Goal: Task Accomplishment & Management: Manage account settings

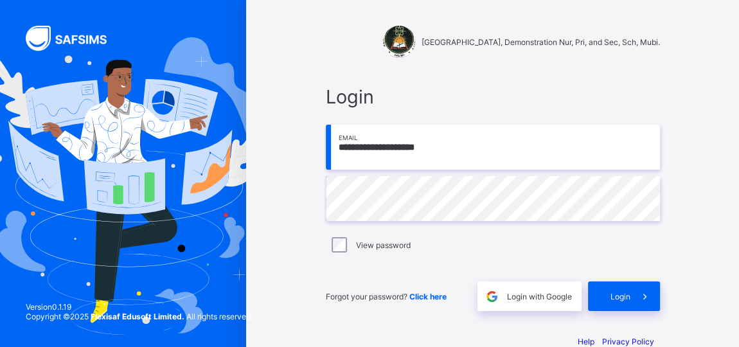
click at [295, 161] on div "**********" at bounding box center [492, 186] width 493 height 372
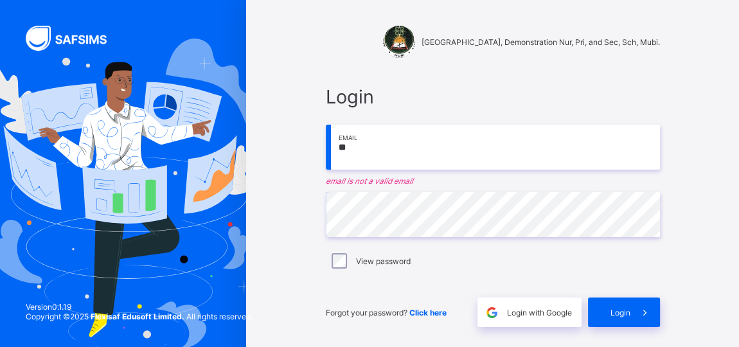
type input "*"
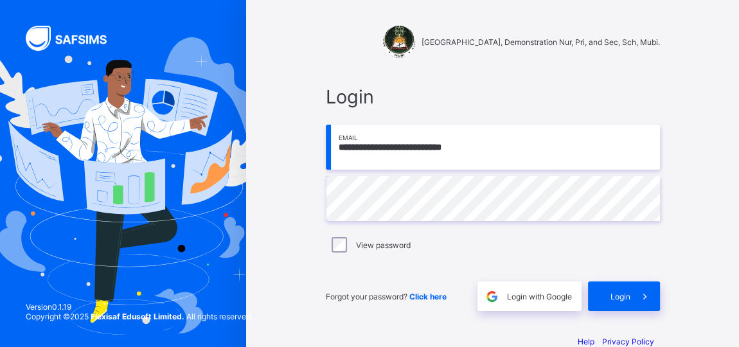
type input "**********"
click at [647, 300] on icon at bounding box center [645, 297] width 14 height 12
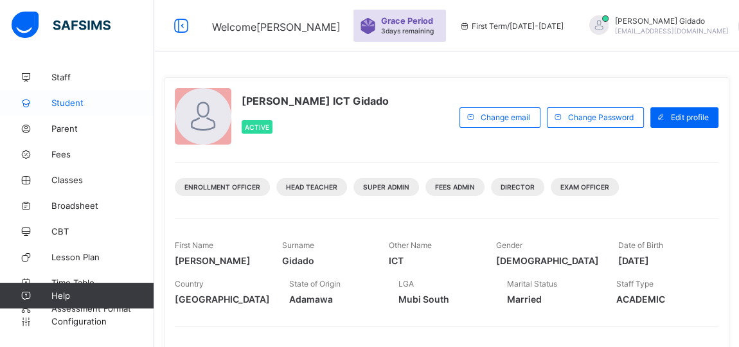
click at [77, 102] on span "Student" at bounding box center [102, 103] width 103 height 10
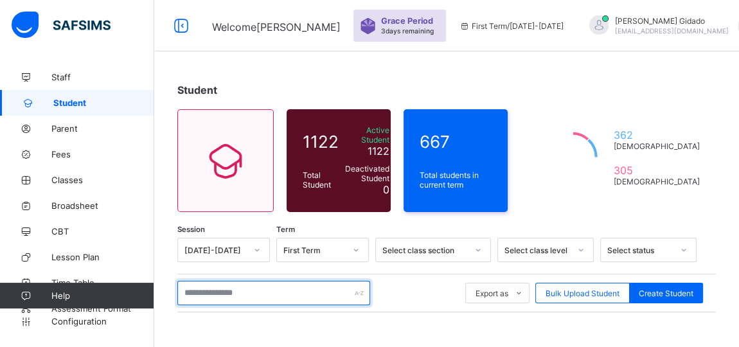
click at [214, 285] on input "text" at bounding box center [273, 293] width 193 height 24
drag, startPoint x: 214, startPoint y: 285, endPoint x: 410, endPoint y: 252, distance: 198.8
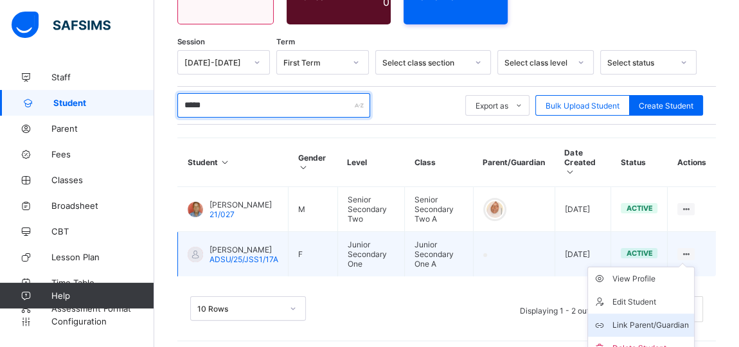
type input "*****"
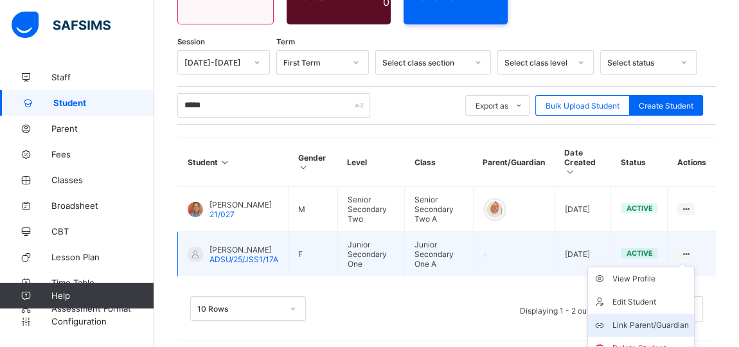
click at [681, 319] on div "Link Parent/Guardian" at bounding box center [651, 325] width 77 height 13
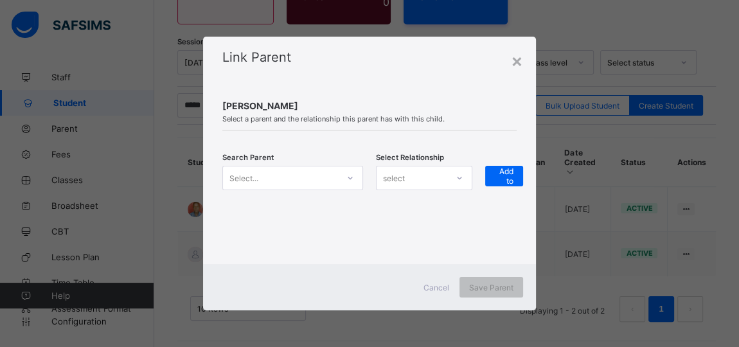
click at [350, 180] on icon at bounding box center [351, 178] width 8 height 13
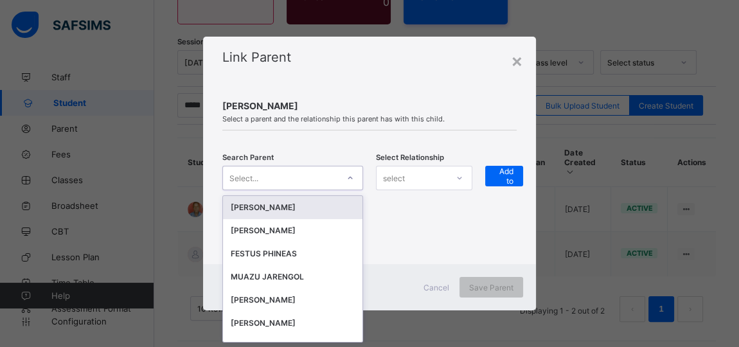
scroll to position [0, 0]
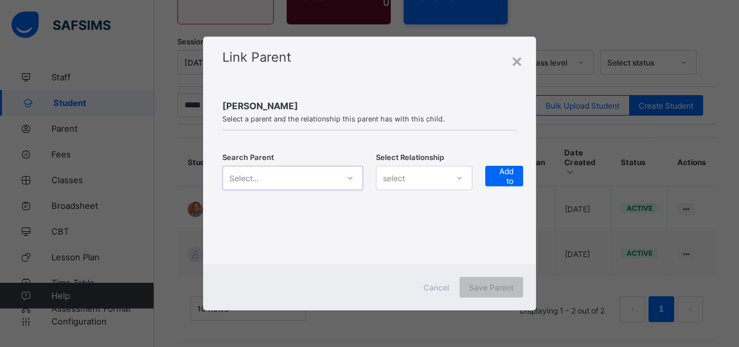
click at [350, 180] on icon at bounding box center [351, 178] width 8 height 13
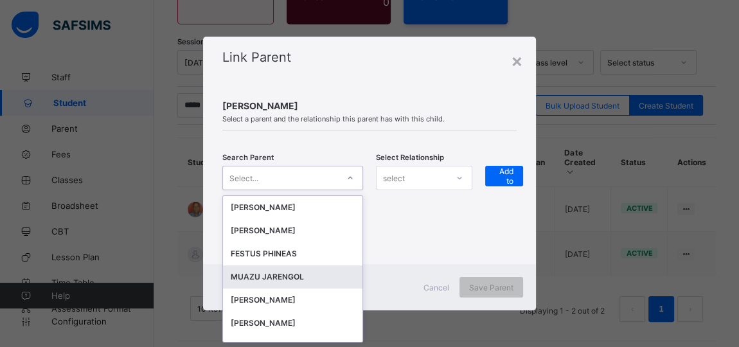
click at [289, 273] on div "MUAZU JARENGOL" at bounding box center [293, 277] width 124 height 13
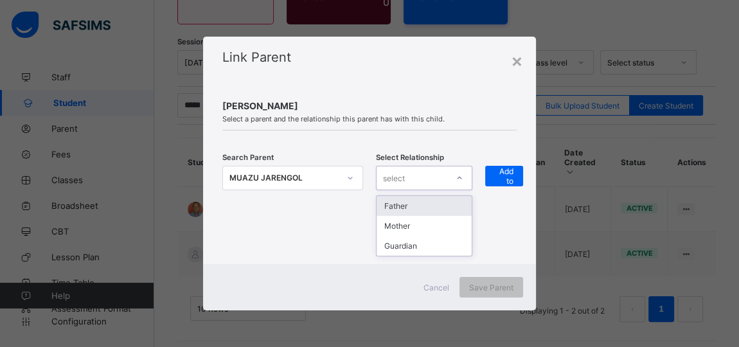
click at [469, 182] on div at bounding box center [460, 178] width 22 height 21
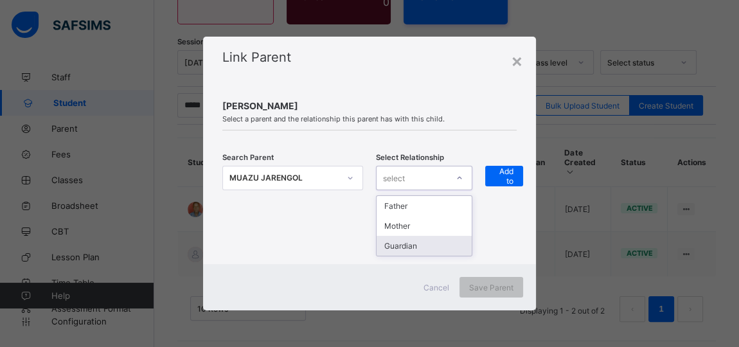
click at [435, 246] on div "Guardian" at bounding box center [424, 246] width 95 height 20
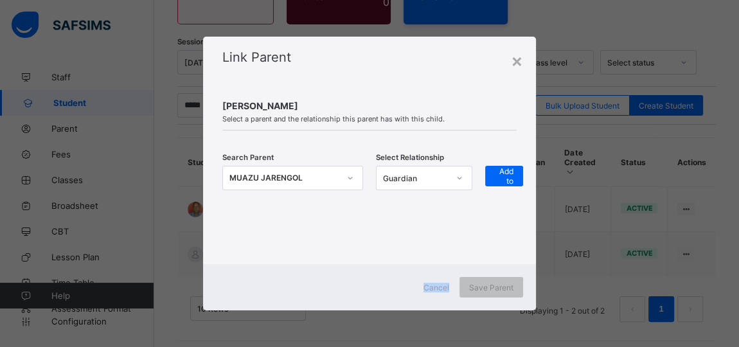
click at [435, 246] on div at bounding box center [369, 247] width 294 height 10
click at [509, 175] on span "+ Add to list" at bounding box center [504, 176] width 19 height 39
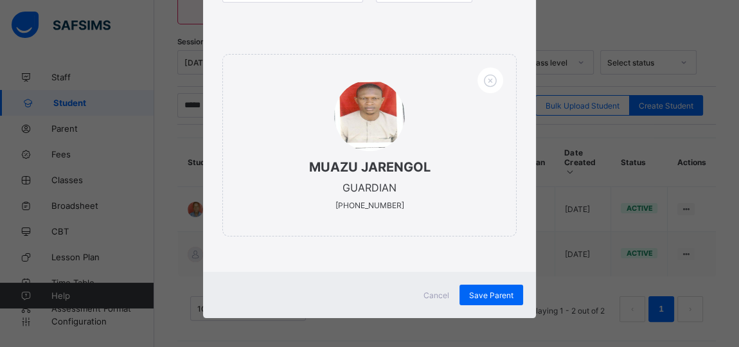
scroll to position [186, 0]
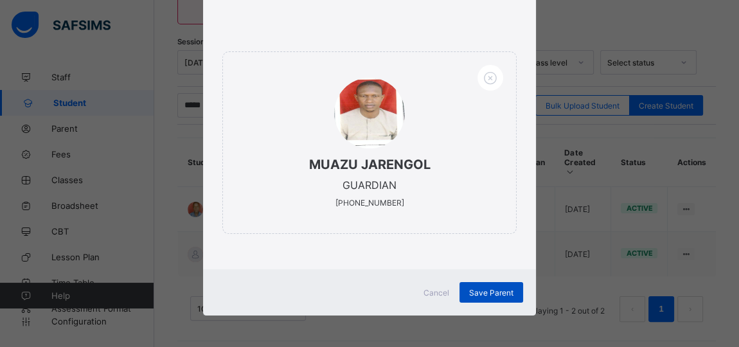
click at [500, 291] on span "Save Parent" at bounding box center [491, 293] width 44 height 10
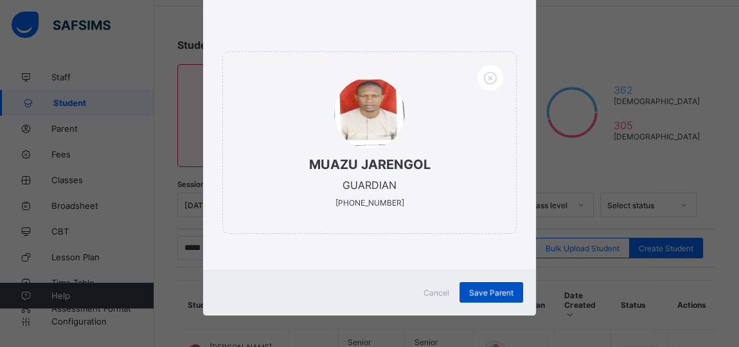
scroll to position [46, 0]
click at [489, 294] on div "Save Parent" at bounding box center [492, 292] width 64 height 21
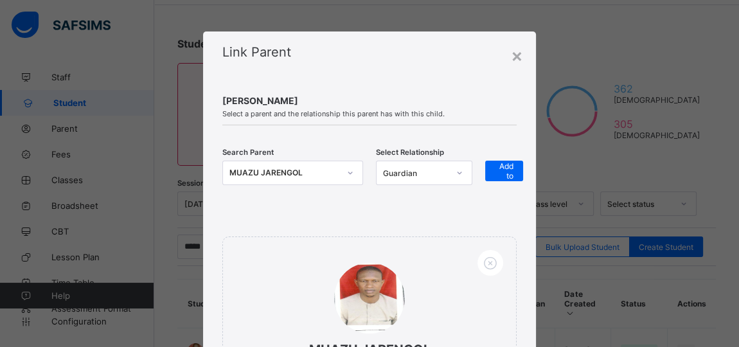
scroll to position [0, 0]
click at [514, 55] on div "×" at bounding box center [517, 56] width 12 height 22
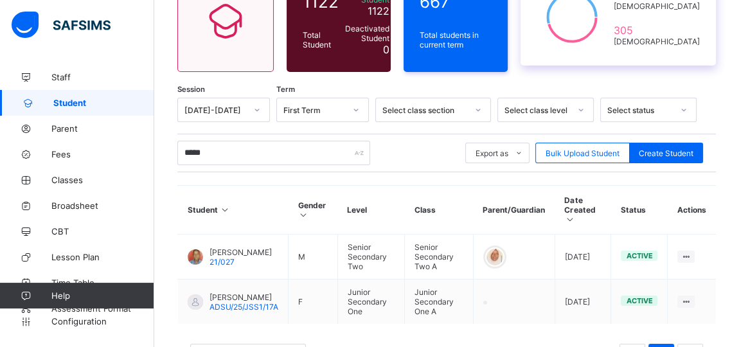
scroll to position [163, 0]
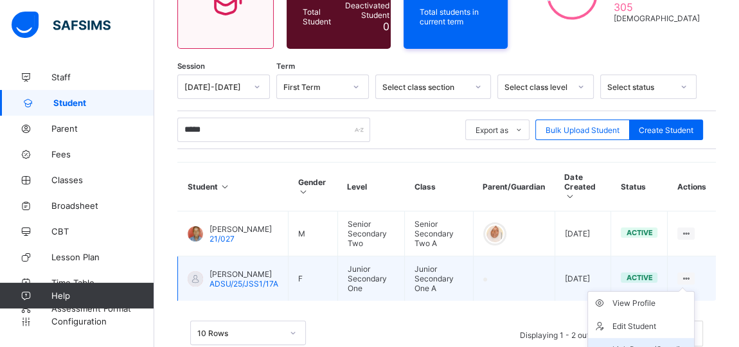
click at [678, 343] on div "Link Parent/Guardian" at bounding box center [651, 349] width 77 height 13
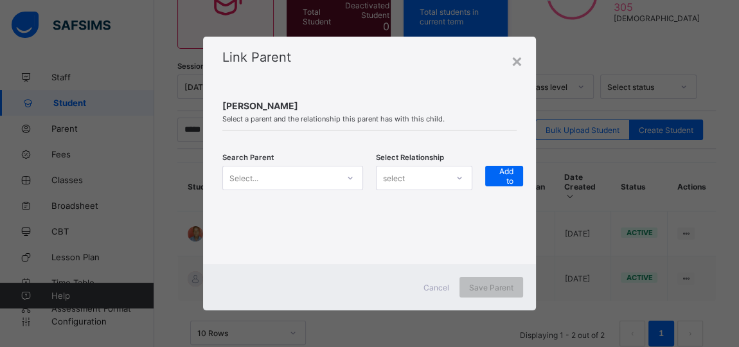
click at [348, 179] on icon at bounding box center [351, 178] width 8 height 13
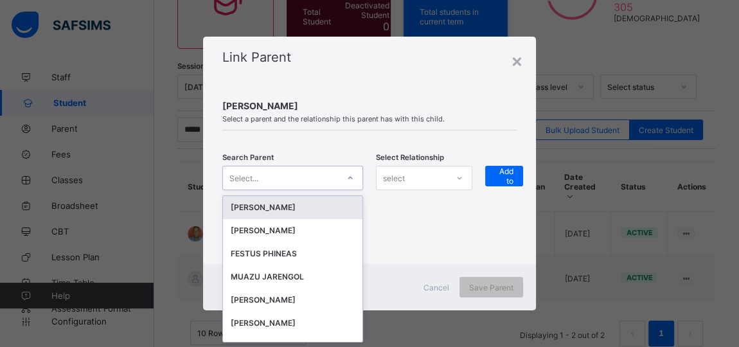
scroll to position [0, 0]
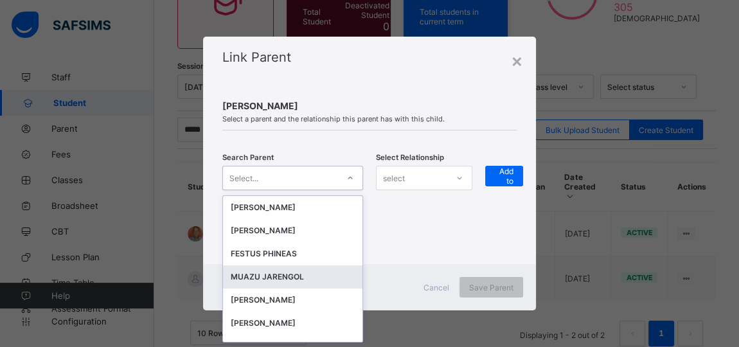
click at [258, 276] on div "MUAZU JARENGOL" at bounding box center [293, 277] width 124 height 13
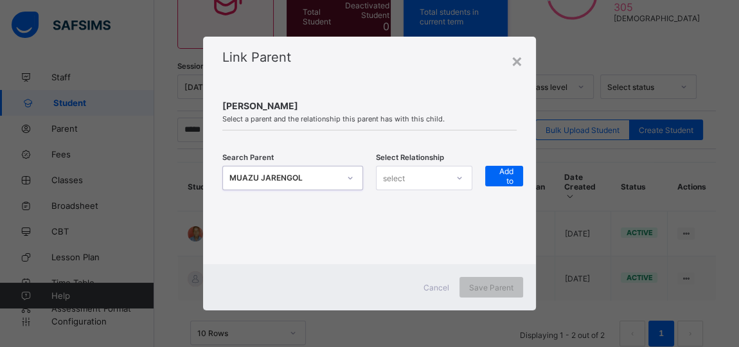
click at [461, 177] on icon at bounding box center [460, 178] width 8 height 13
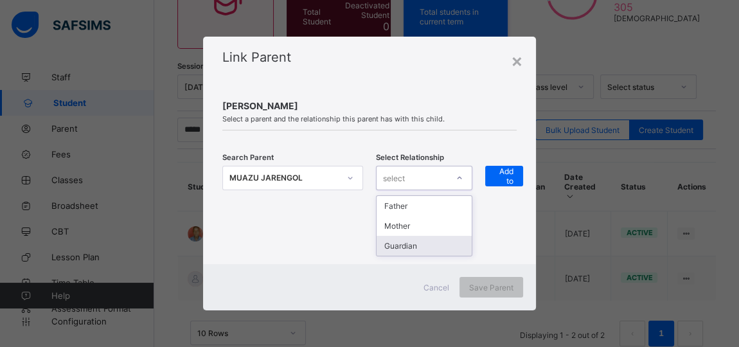
click at [411, 242] on div "Guardian" at bounding box center [424, 246] width 95 height 20
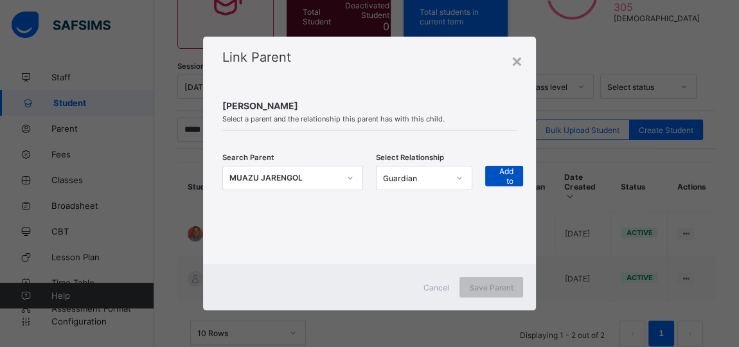
click at [507, 185] on span "+ Add to list" at bounding box center [504, 176] width 19 height 39
click at [507, 185] on div "+ Add to list" at bounding box center [507, 186] width 44 height 41
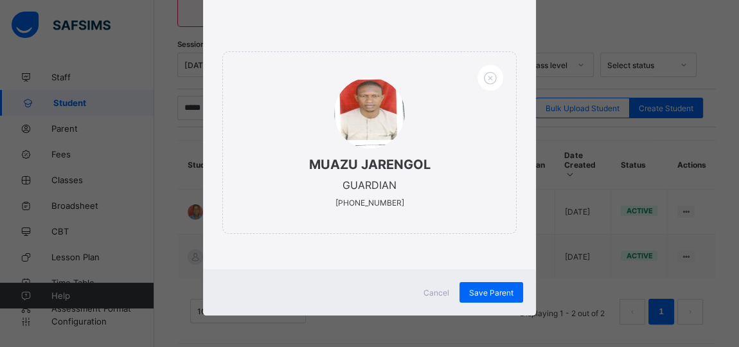
scroll to position [186, 0]
click at [472, 287] on div "Save Parent" at bounding box center [492, 292] width 64 height 21
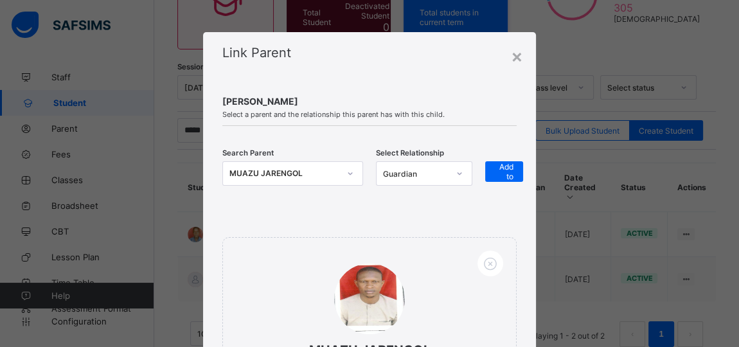
scroll to position [140, 0]
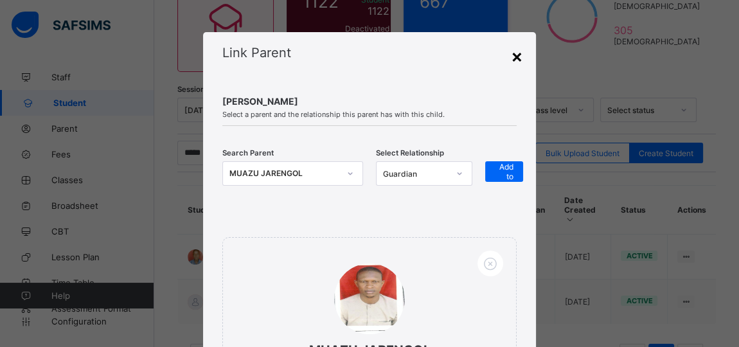
click at [514, 55] on div "×" at bounding box center [517, 56] width 12 height 22
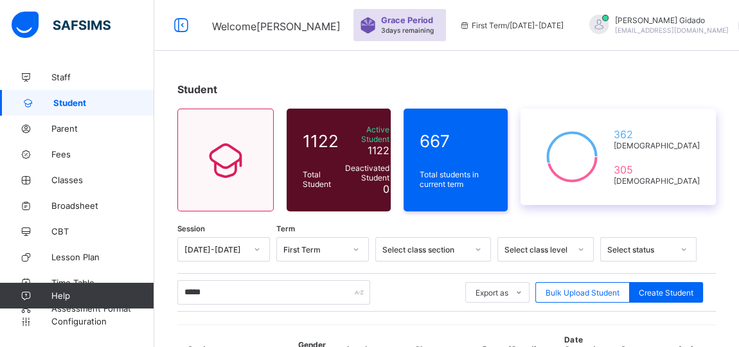
scroll to position [0, 0]
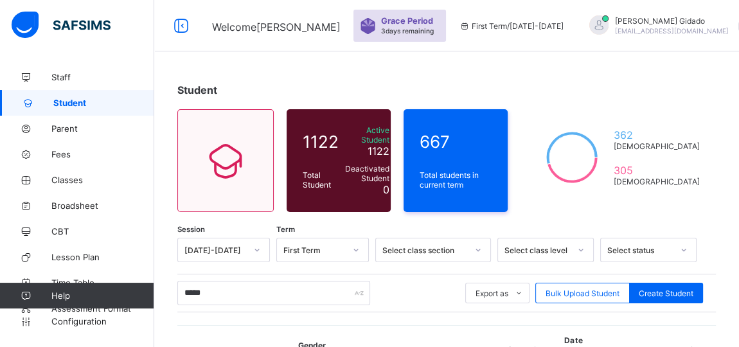
click at [739, 23] on span at bounding box center [745, 27] width 12 height 12
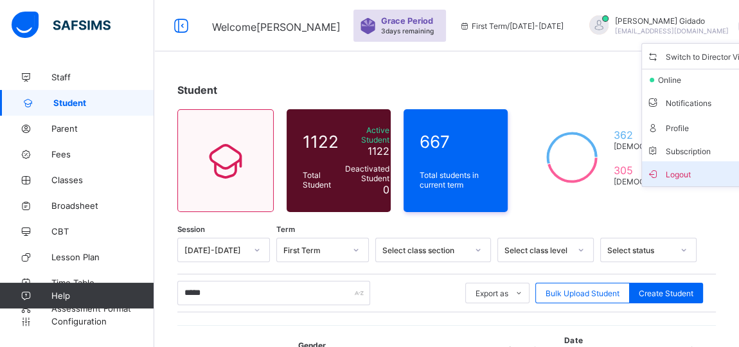
click at [656, 174] on span "Logout" at bounding box center [699, 174] width 104 height 15
click at [656, 174] on div "Welcome [PERSON_NAME] Period 3 days remaining First Term / [DATE]-[DATE] [PERSO…" at bounding box center [369, 271] width 739 height 542
